Goal: Transaction & Acquisition: Obtain resource

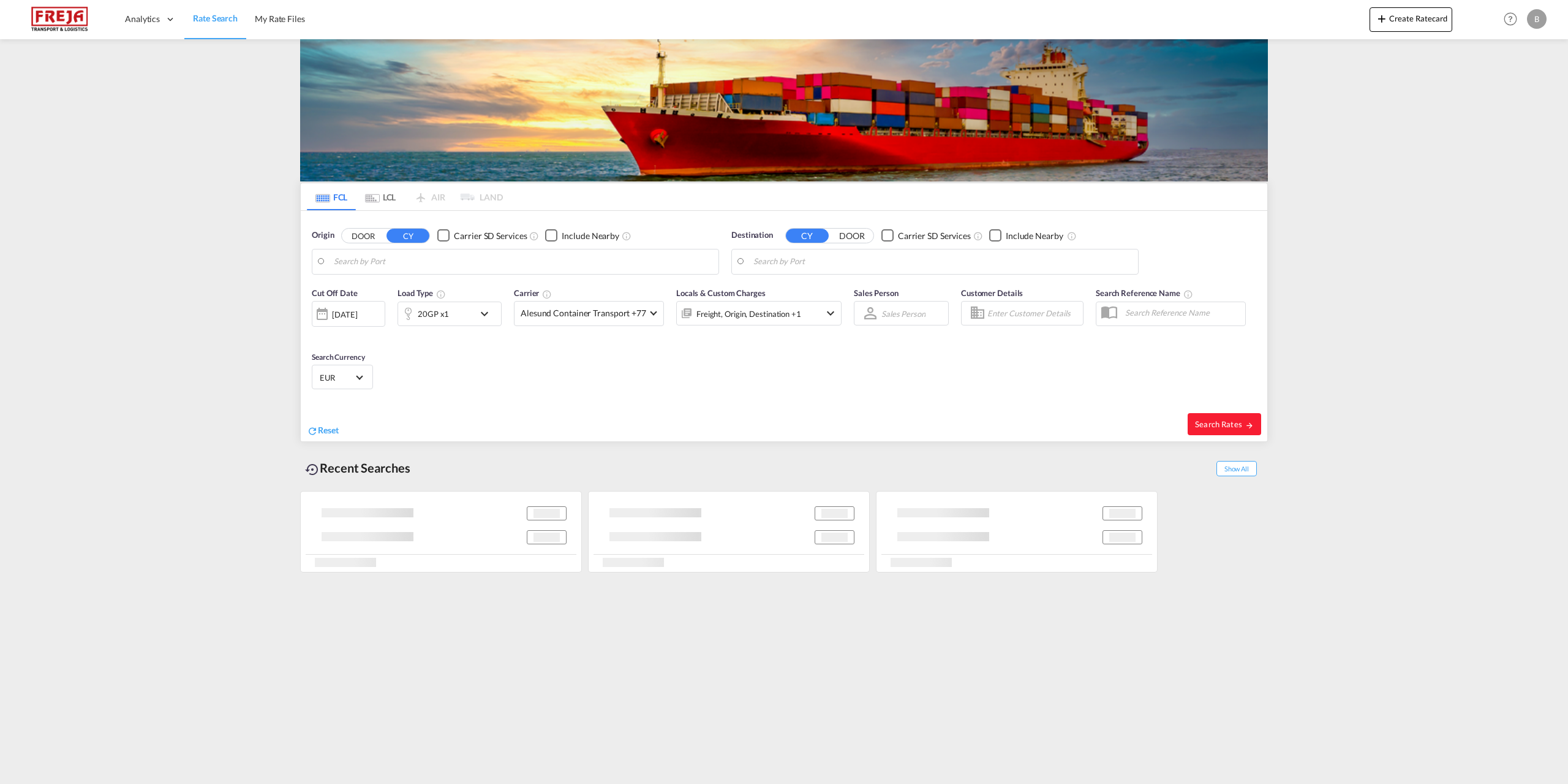
type input "Shenzhen Pt, CNSZP"
type input "[GEOGRAPHIC_DATA] ([GEOGRAPHIC_DATA]), DKCPH"
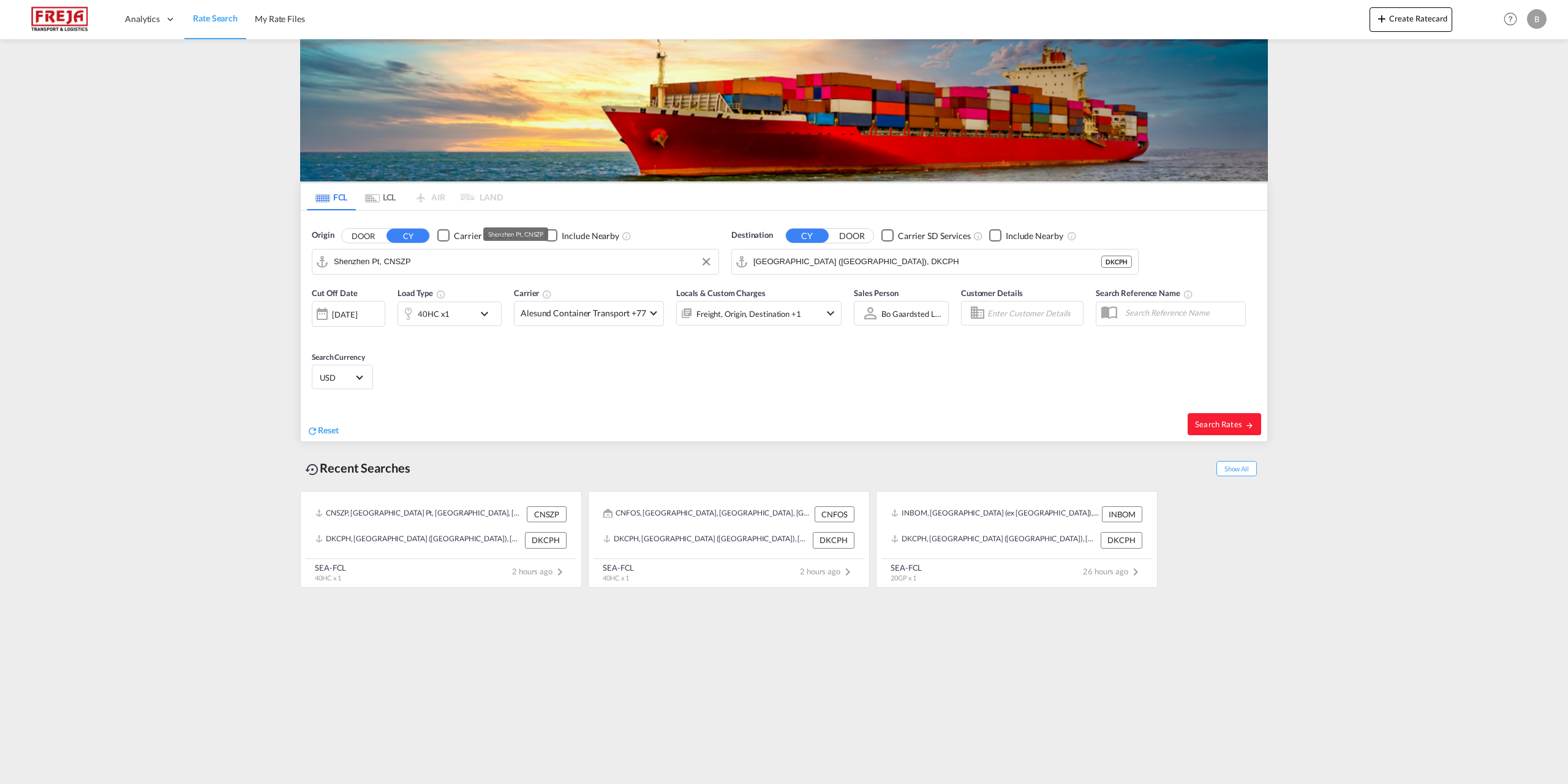
click at [592, 270] on input "Shenzhen Pt, CNSZP" at bounding box center [522, 262] width 378 height 18
click at [709, 265] on md-icon "Clear Input" at bounding box center [706, 262] width 14 height 14
click at [414, 296] on div "Mundra India INMUN" at bounding box center [428, 295] width 233 height 36
type input "Mundra, INMUN"
click at [1019, 262] on input "[GEOGRAPHIC_DATA] ([GEOGRAPHIC_DATA]), DKCPH" at bounding box center [942, 262] width 378 height 18
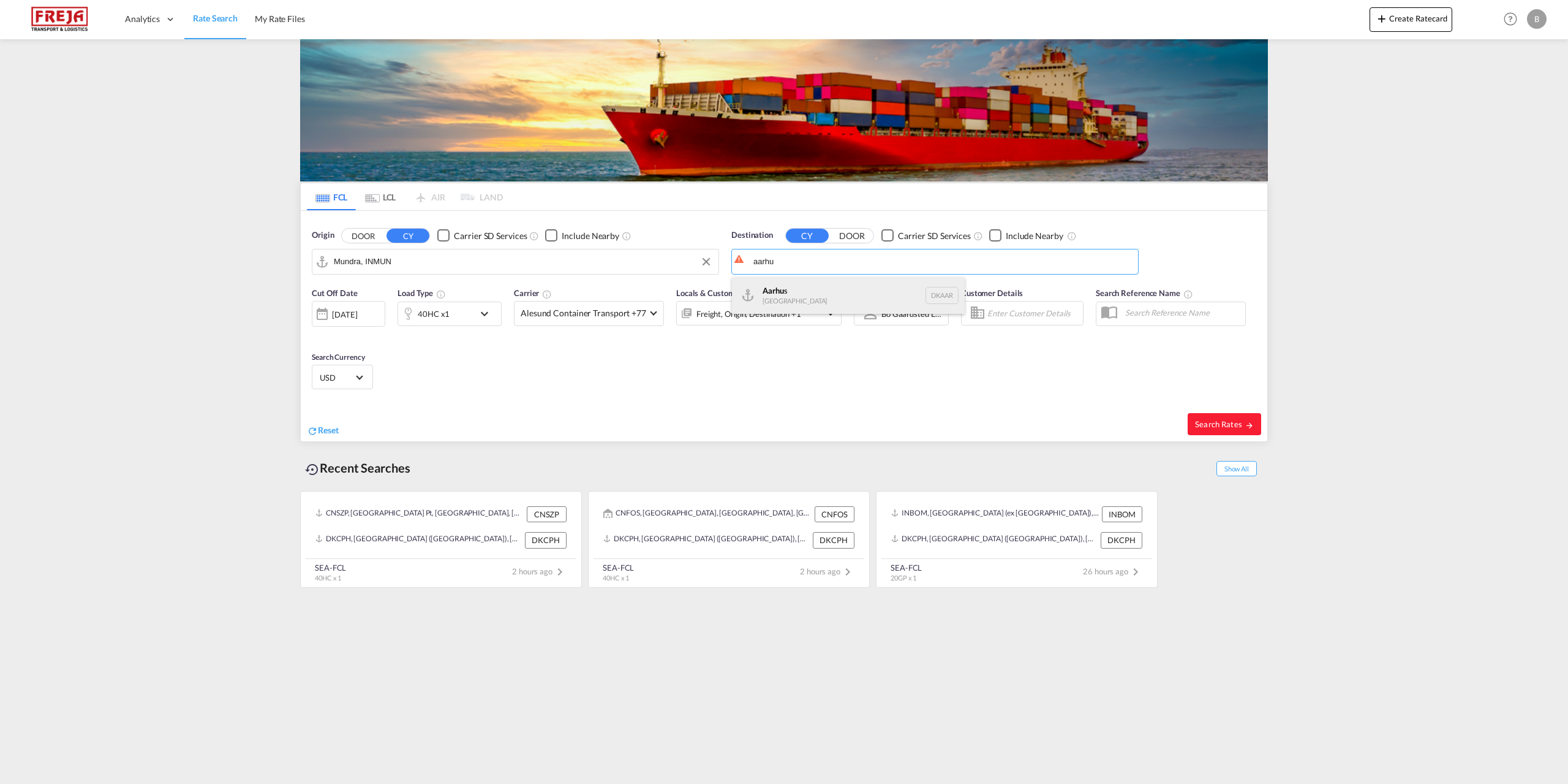
click at [834, 299] on div "Aarhu s Denmark [GEOGRAPHIC_DATA]" at bounding box center [848, 295] width 233 height 36
type input "[GEOGRAPHIC_DATA], [GEOGRAPHIC_DATA]"
click at [484, 317] on md-icon "icon-chevron-down" at bounding box center [487, 313] width 20 height 14
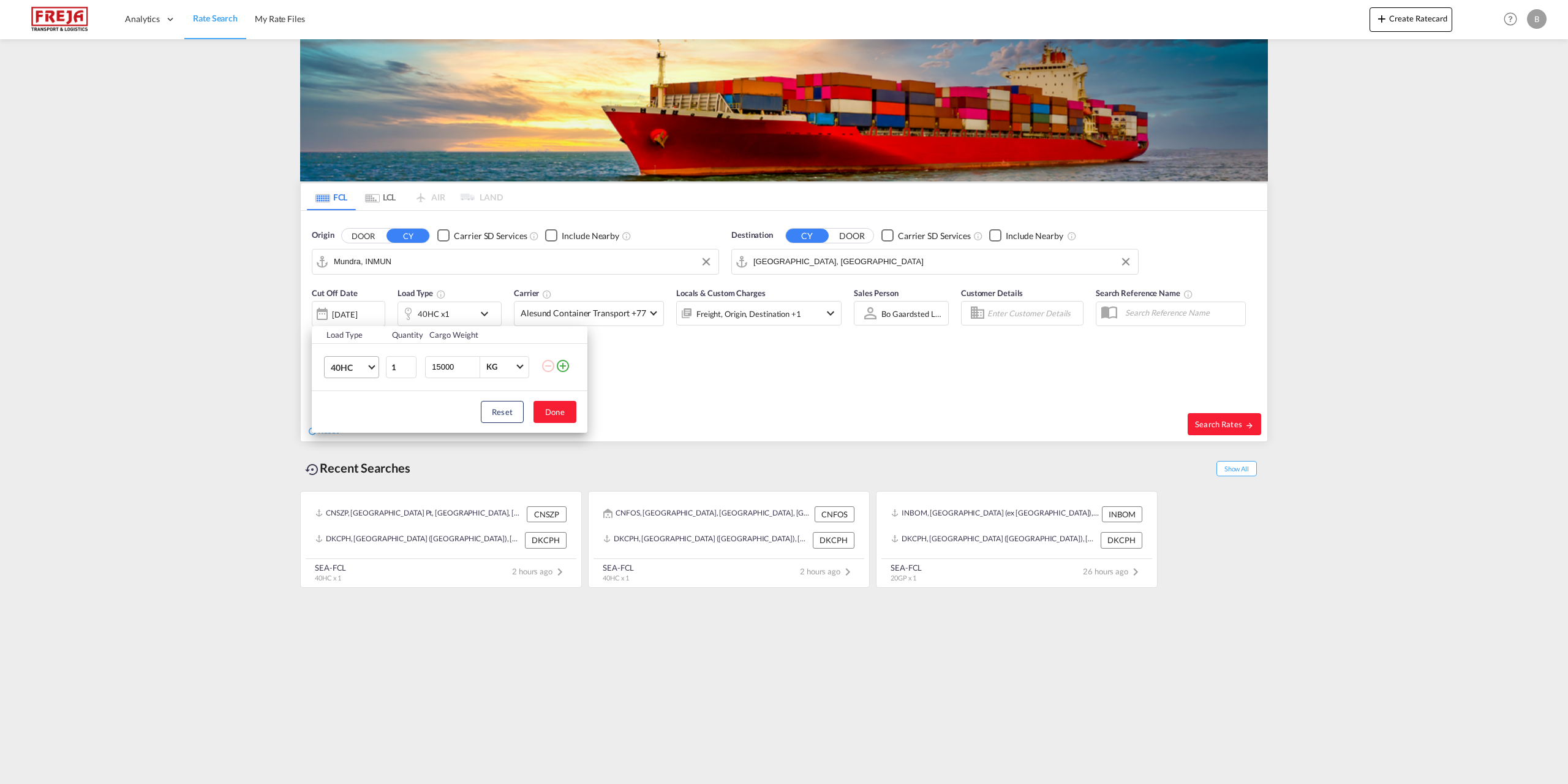
click at [362, 368] on span "40HC" at bounding box center [348, 368] width 36 height 12
click at [346, 308] on div "20GP" at bounding box center [341, 308] width 21 height 12
click at [562, 415] on button "Done" at bounding box center [555, 412] width 43 height 22
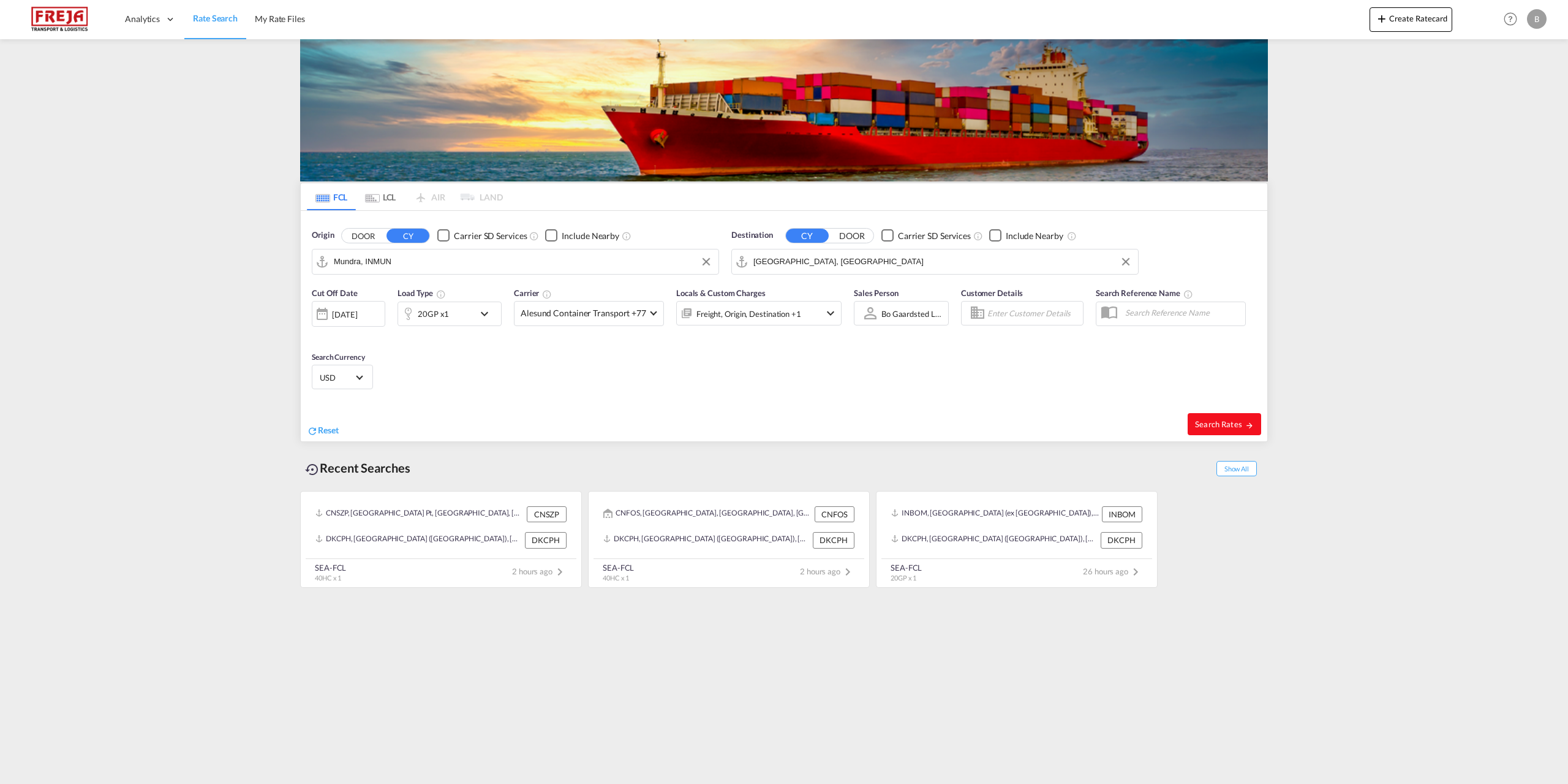
click at [1218, 422] on span "Search Rates" at bounding box center [1225, 424] width 59 height 10
type input "INMUN to DKAAR / [DATE]"
